Goal: Task Accomplishment & Management: Manage account settings

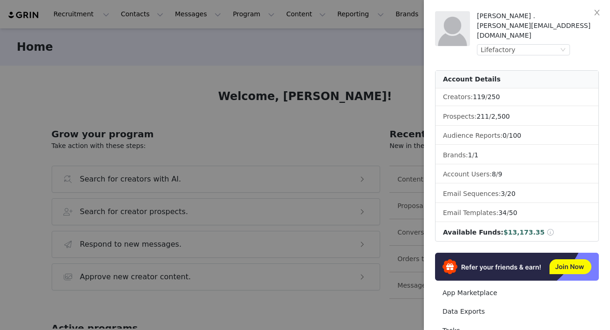
click at [238, 15] on div at bounding box center [305, 165] width 610 height 330
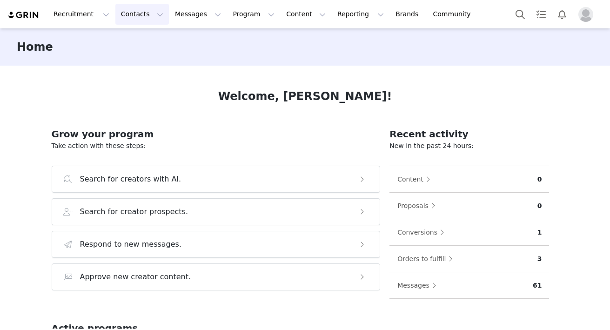
click at [136, 15] on button "Contacts Contacts" at bounding box center [142, 14] width 54 height 21
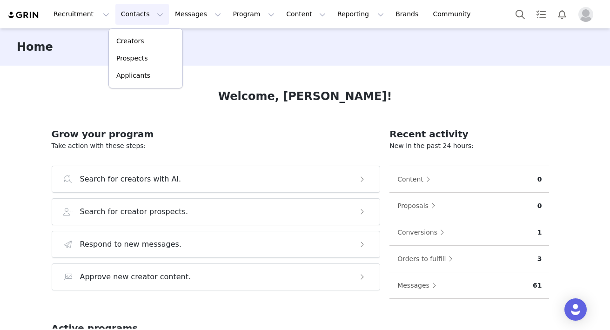
click at [150, 21] on button "Contacts Contacts" at bounding box center [142, 14] width 54 height 21
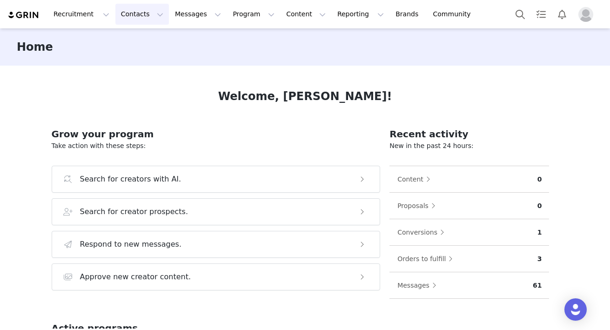
click at [139, 12] on button "Contacts Contacts" at bounding box center [142, 14] width 54 height 21
click at [139, 41] on p "Creators" at bounding box center [130, 41] width 28 height 10
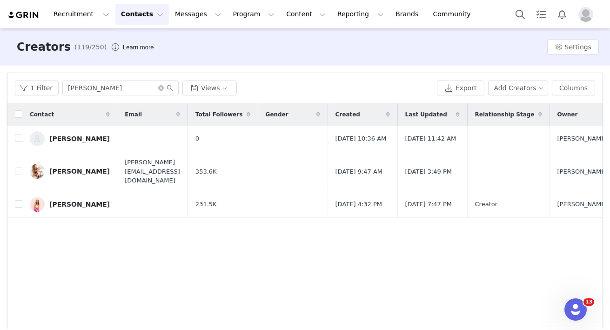
click at [138, 5] on button "Contacts Contacts" at bounding box center [142, 14] width 54 height 21
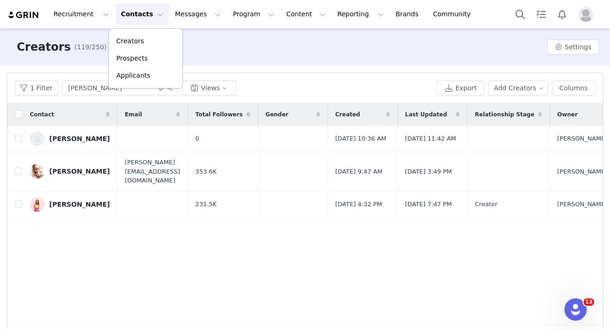
click at [146, 32] on div "Creators Prospects Applicants" at bounding box center [145, 58] width 74 height 60
click at [146, 40] on div "Creators" at bounding box center [145, 41] width 62 height 10
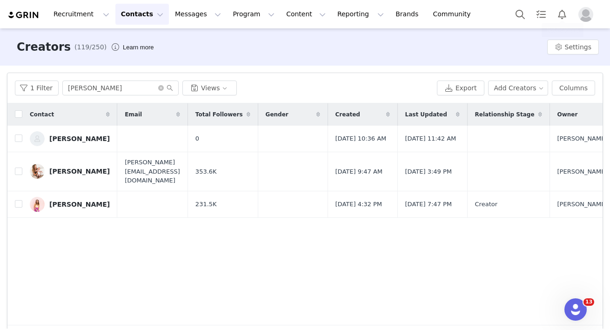
click at [592, 13] on img "Profile" at bounding box center [585, 14] width 15 height 15
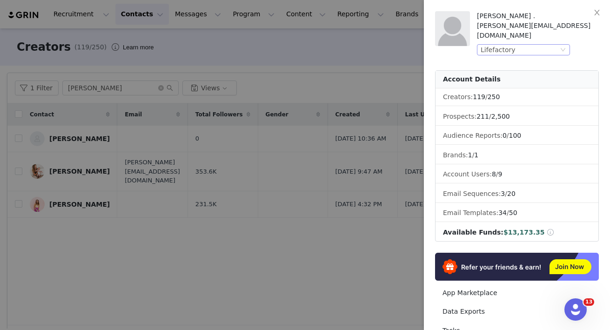
click at [520, 45] on div "Lifefactory" at bounding box center [520, 50] width 78 height 10
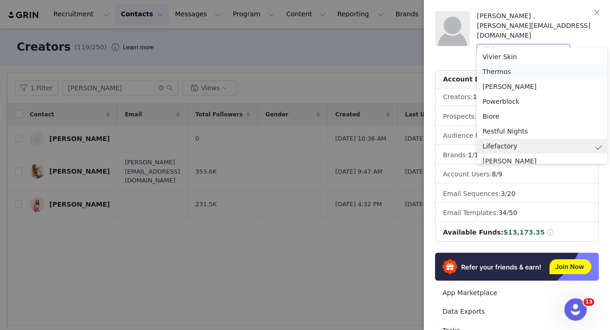
click at [494, 72] on li "Thermos" at bounding box center [542, 71] width 130 height 15
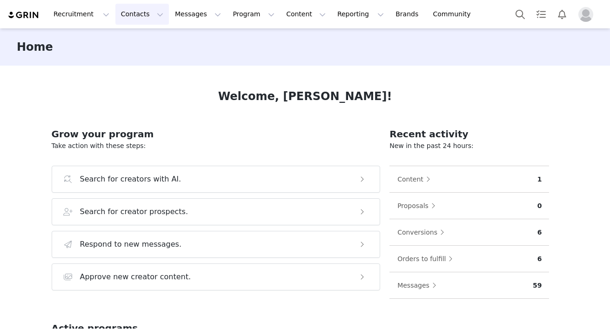
click at [124, 19] on button "Contacts Contacts" at bounding box center [142, 14] width 54 height 21
click at [124, 37] on p "Creators" at bounding box center [130, 41] width 28 height 10
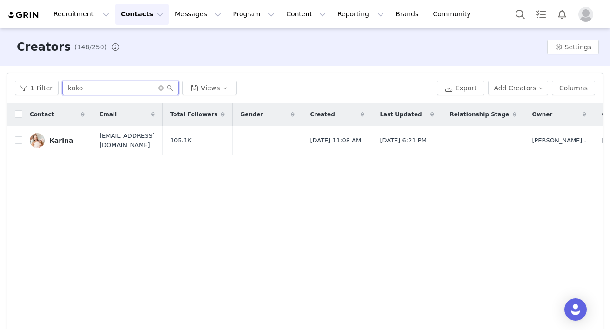
click at [91, 88] on input "koko" at bounding box center [120, 88] width 116 height 15
type input "Ciji"
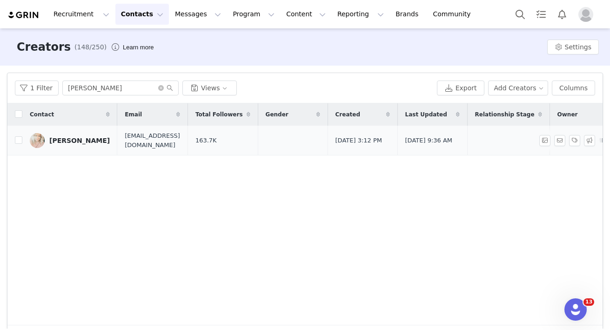
click at [54, 139] on div "Ciji" at bounding box center [79, 140] width 60 height 7
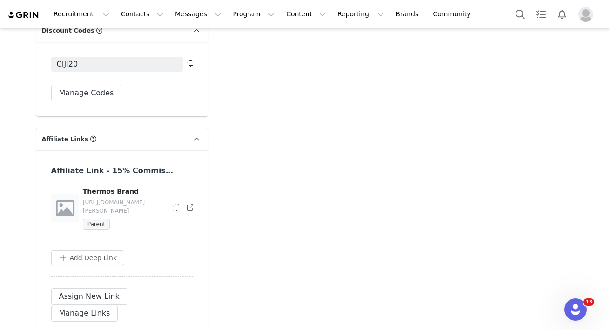
scroll to position [2206, 0]
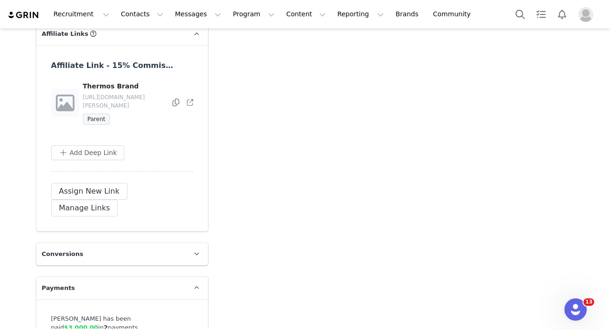
click at [154, 243] on p "Conversions" at bounding box center [110, 254] width 149 height 22
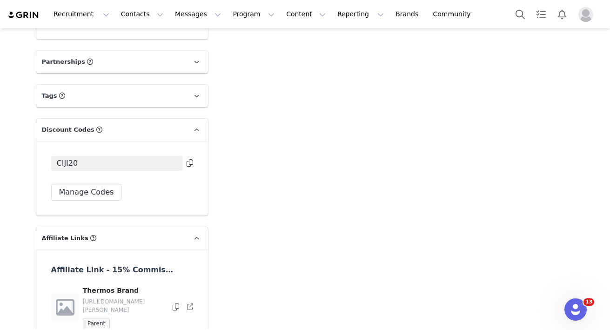
scroll to position [1999, 0]
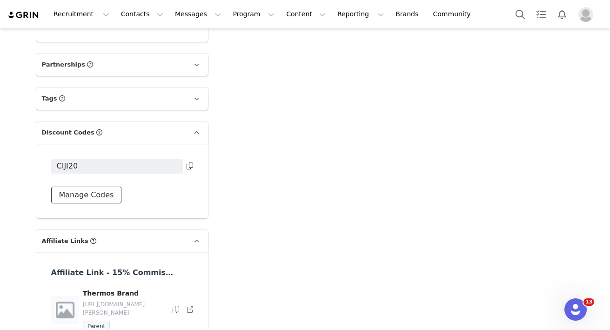
click at [97, 187] on button "Manage Codes" at bounding box center [86, 195] width 71 height 17
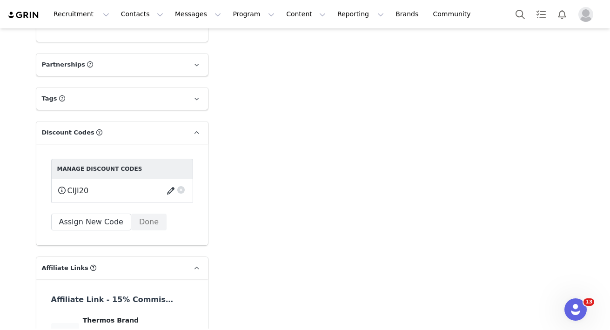
click at [168, 183] on button "button" at bounding box center [172, 190] width 13 height 15
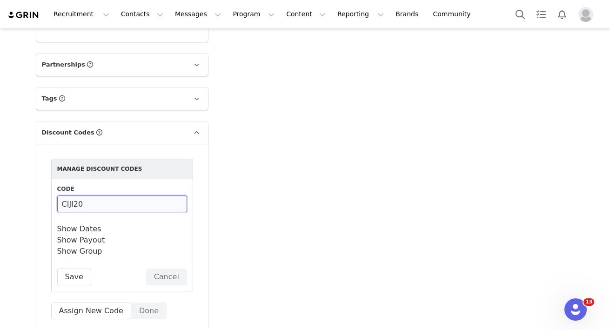
click at [76, 195] on input "CIJI20" at bounding box center [122, 203] width 130 height 17
type input "CIJI_20"
click at [79, 269] on button "Save" at bounding box center [74, 277] width 34 height 17
